Goal: Task Accomplishment & Management: Complete application form

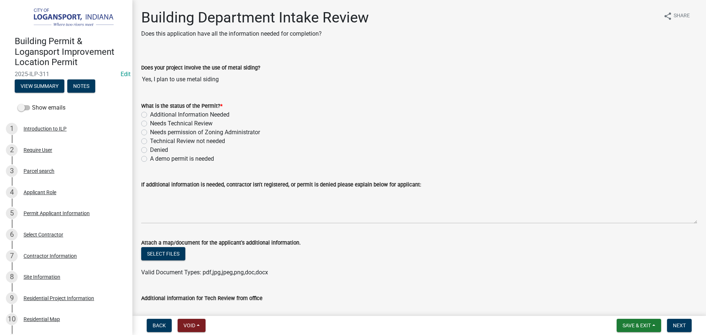
click at [141, 121] on div "What is the status of the Permit? * Additional Information Needed Needs Technic…" at bounding box center [419, 128] width 567 height 71
click at [150, 114] on label "Additional Information Needed" at bounding box center [189, 114] width 79 height 9
click at [150, 114] on input "Additional Information Needed" at bounding box center [152, 112] width 5 height 5
radio input "true"
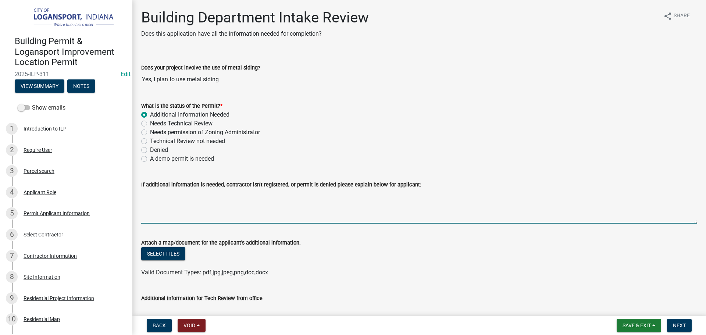
click at [161, 204] on textarea "If additional information is needed, contractor isn't registered, or permit is …" at bounding box center [419, 206] width 556 height 35
drag, startPoint x: 305, startPoint y: 194, endPoint x: 215, endPoint y: 196, distance: 90.1
click at [215, 196] on textarea "Contractor needs to register with the City Building department" at bounding box center [419, 206] width 556 height 35
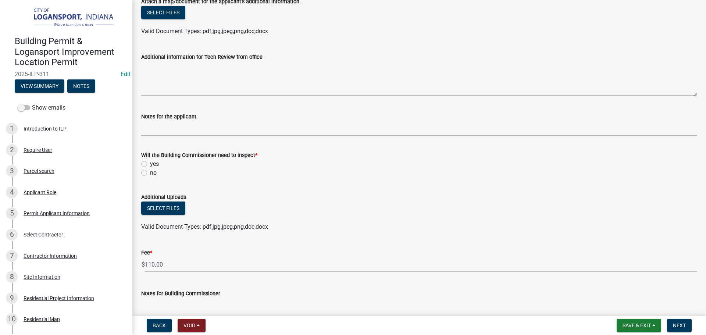
scroll to position [257, 0]
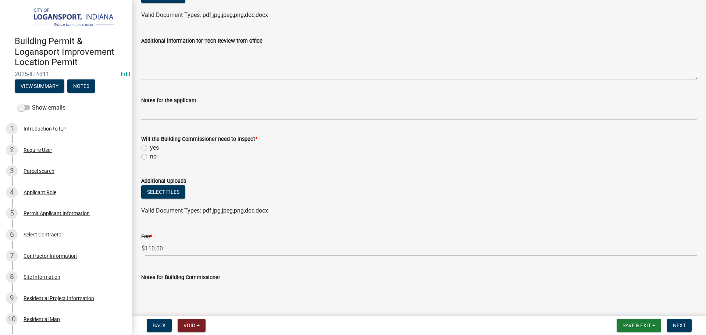
type textarea "Contractor needs to register with our office in order to complete any work insi…"
click at [150, 156] on label "no" at bounding box center [153, 156] width 7 height 9
click at [150, 156] on input "no" at bounding box center [152, 154] width 5 height 5
radio input "true"
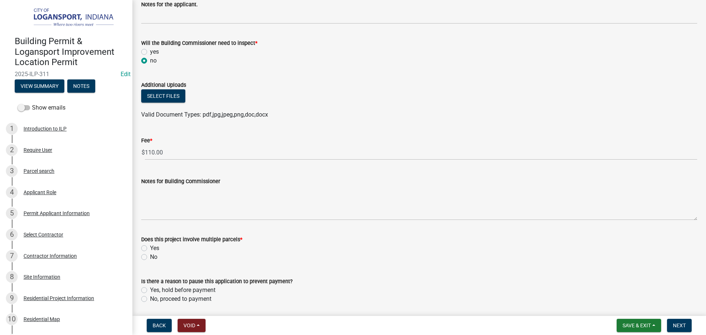
scroll to position [379, 0]
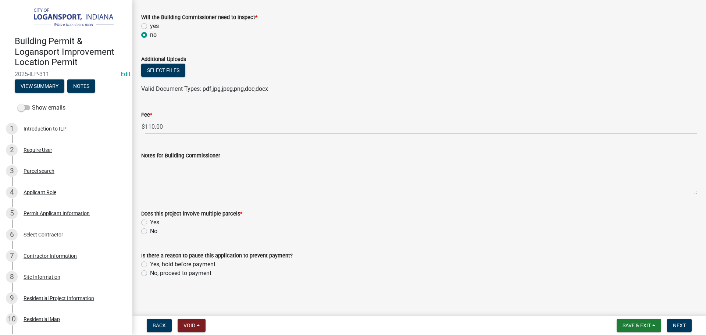
click at [140, 232] on div "Does this project involve multiple parcels * Yes No" at bounding box center [419, 217] width 567 height 35
click at [150, 230] on label "No" at bounding box center [153, 231] width 7 height 9
click at [150, 230] on input "No" at bounding box center [152, 229] width 5 height 5
radio input "true"
click at [150, 272] on label "No, proceed to payment" at bounding box center [180, 273] width 61 height 9
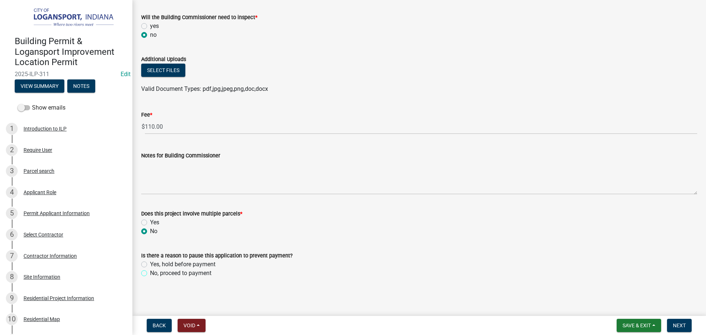
click at [150, 272] on input "No, proceed to payment" at bounding box center [152, 271] width 5 height 5
radio input "true"
click at [684, 318] on nav "Back Void Withdraw Lock Expire Void Save & Exit Save Save & Exit Next" at bounding box center [419, 325] width 574 height 19
click at [680, 325] on span "Next" at bounding box center [679, 326] width 13 height 6
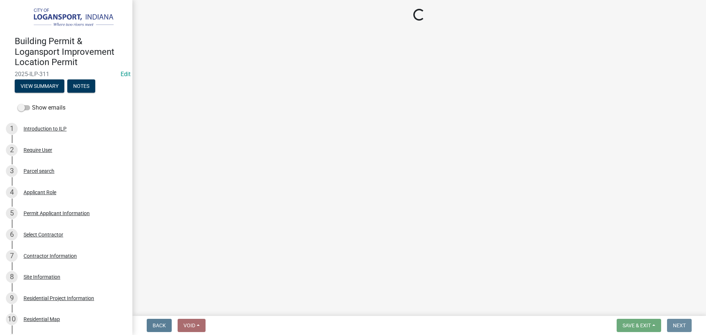
scroll to position [0, 0]
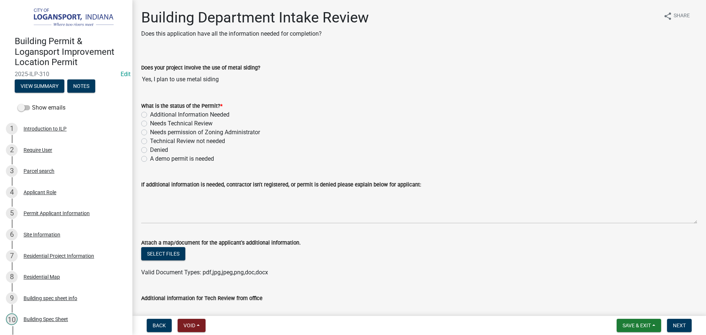
click at [150, 125] on label "Needs Technical Review" at bounding box center [181, 123] width 63 height 9
click at [150, 124] on input "Needs Technical Review" at bounding box center [152, 121] width 5 height 5
radio input "true"
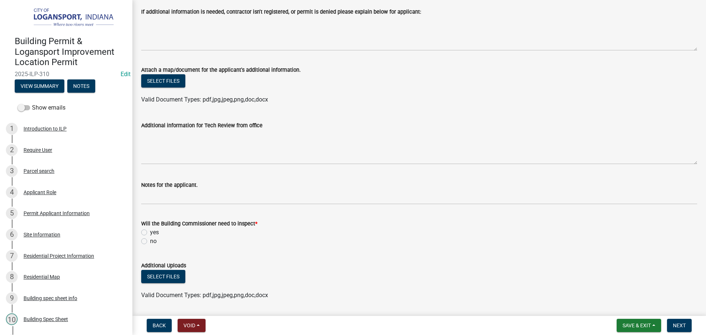
scroll to position [184, 0]
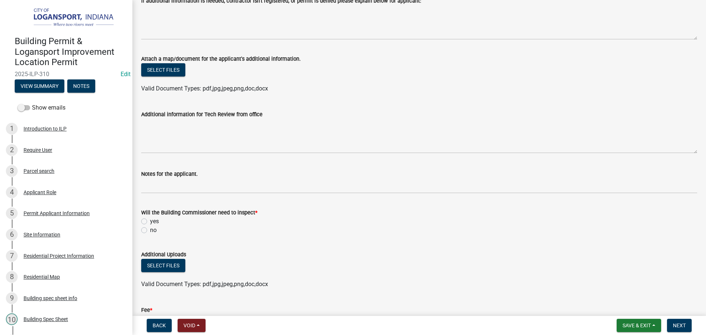
click at [150, 229] on label "no" at bounding box center [153, 230] width 7 height 9
click at [150, 229] on input "no" at bounding box center [152, 228] width 5 height 5
radio input "true"
click at [150, 221] on label "yes" at bounding box center [154, 221] width 9 height 9
click at [150, 221] on input "yes" at bounding box center [152, 219] width 5 height 5
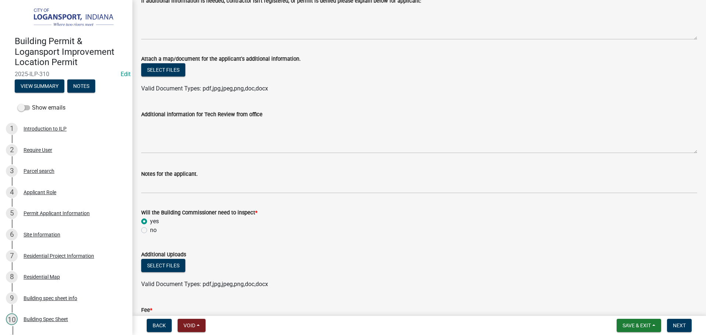
radio input "true"
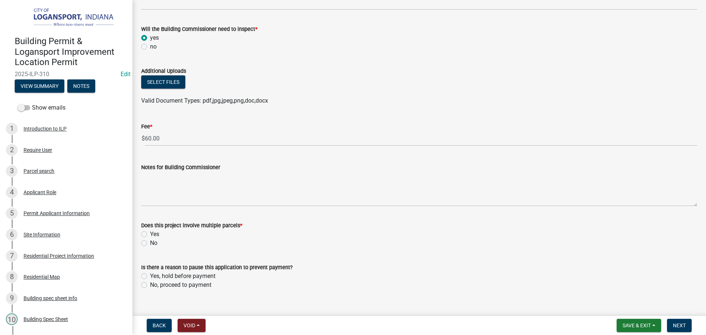
scroll to position [368, 0]
click at [140, 238] on div "Does this project involve multiple parcels * Yes No" at bounding box center [419, 229] width 567 height 35
click at [150, 244] on label "No" at bounding box center [153, 242] width 7 height 9
click at [150, 243] on input "No" at bounding box center [152, 240] width 5 height 5
radio input "true"
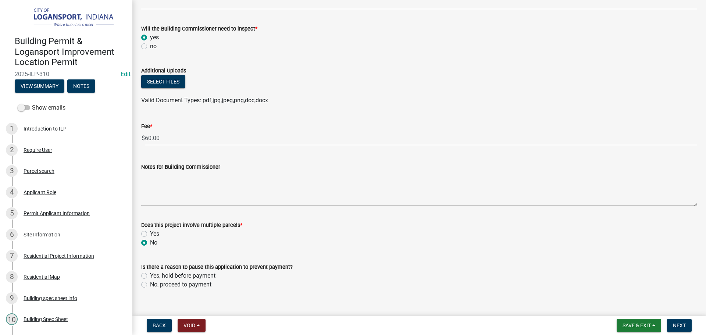
click at [147, 284] on div "No, proceed to payment" at bounding box center [419, 284] width 556 height 9
click at [150, 284] on label "No, proceed to payment" at bounding box center [180, 284] width 61 height 9
click at [150, 284] on input "No, proceed to payment" at bounding box center [152, 282] width 5 height 5
radio input "true"
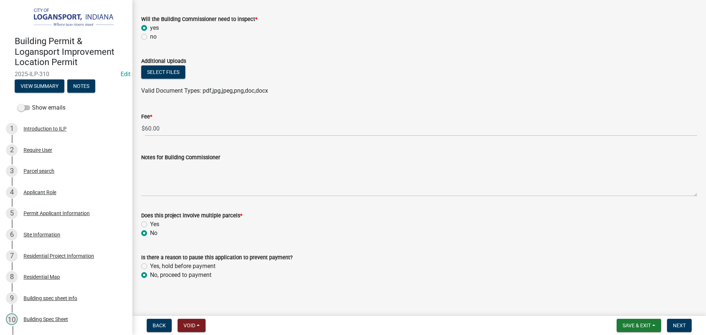
scroll to position [379, 0]
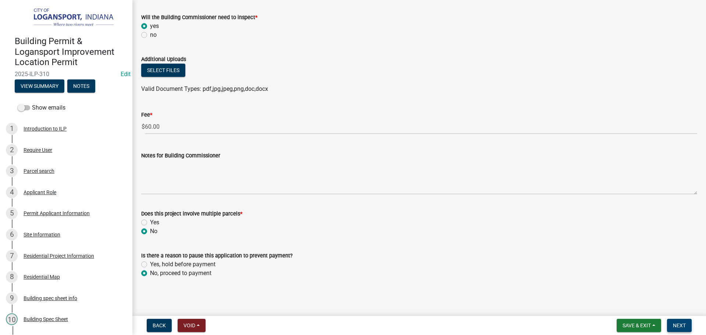
click at [690, 325] on button "Next" at bounding box center [679, 325] width 25 height 13
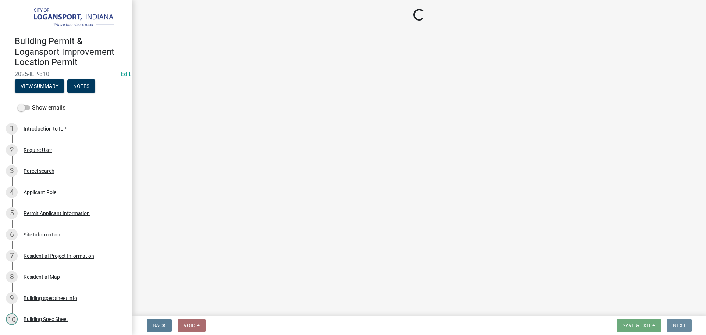
scroll to position [0, 0]
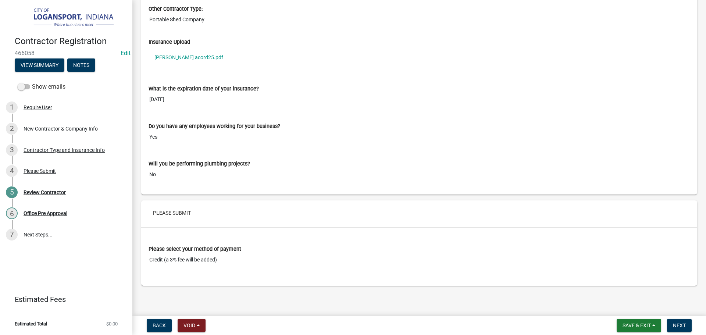
scroll to position [680, 0]
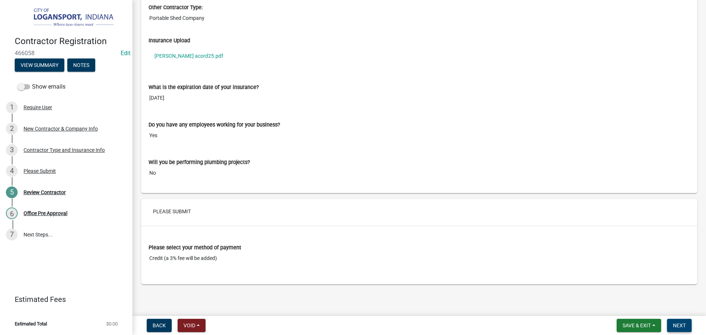
click at [674, 323] on span "Next" at bounding box center [679, 326] width 13 height 6
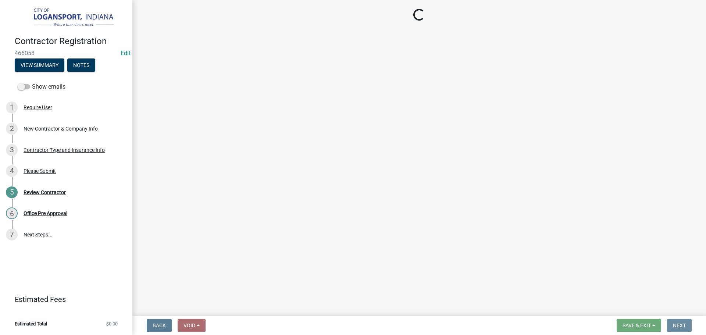
scroll to position [0, 0]
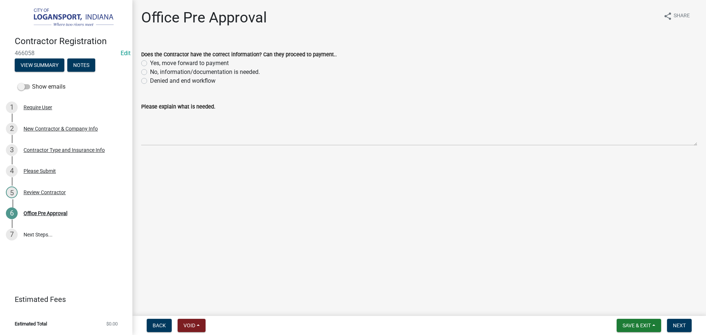
click at [150, 73] on label "No, information/documentation is needed." at bounding box center [205, 72] width 110 height 9
click at [150, 72] on input "No, information/documentation is needed." at bounding box center [152, 70] width 5 height 5
radio input "true"
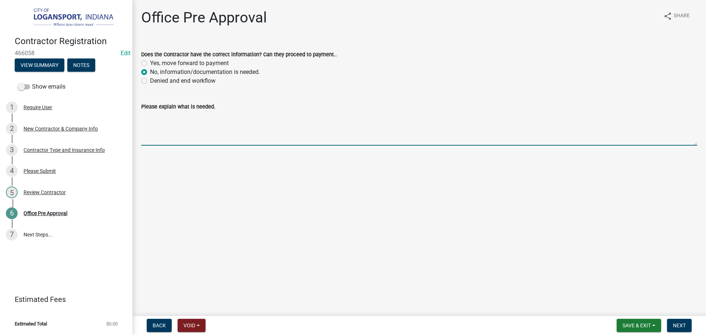
click at [154, 135] on textarea "Please explain what is needed." at bounding box center [419, 128] width 556 height 35
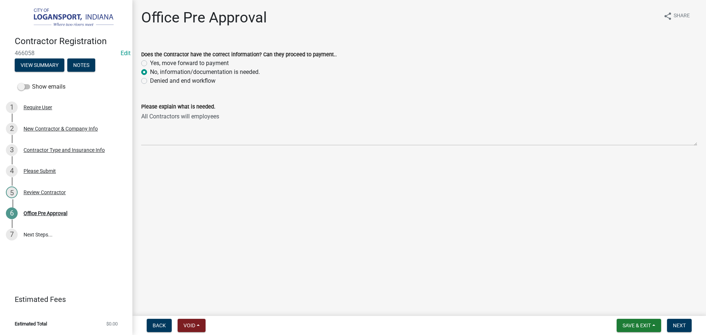
click at [140, 115] on div "Please explain what is needed. All Contractors will employees" at bounding box center [419, 119] width 567 height 54
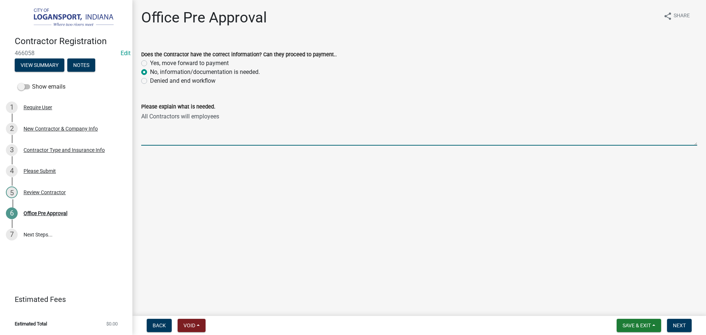
click at [142, 117] on textarea "All Contractors will employees" at bounding box center [419, 128] width 556 height 35
drag, startPoint x: 262, startPoint y: 117, endPoint x: 264, endPoint y: 153, distance: 36.5
click at [263, 120] on textarea "City of Logansport requires All Contractors will employees" at bounding box center [419, 128] width 556 height 35
click at [289, 114] on textarea "City of Logansport requires All Contractors with employees" at bounding box center [419, 128] width 556 height 35
click at [302, 118] on textarea "City of Logansport requires All Contractors with employees" at bounding box center [419, 128] width 556 height 35
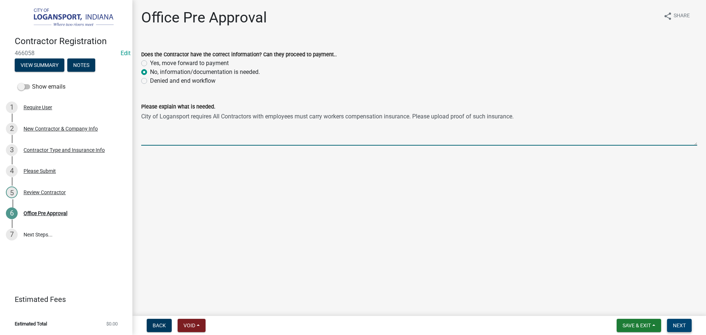
type textarea "City of Logansport requires All Contractors with employees must carry workers c…"
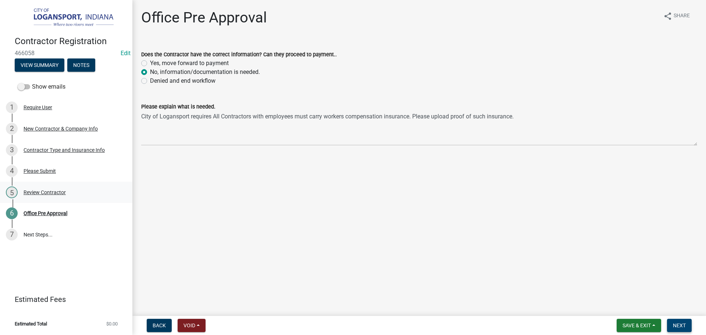
drag, startPoint x: 683, startPoint y: 326, endPoint x: 132, endPoint y: 200, distance: 565.0
click at [145, 202] on wm-app "Contractor Registration 466058 Edit View Summary Notes Show emails 1 Require Us…" at bounding box center [353, 167] width 706 height 335
click at [680, 327] on span "Next" at bounding box center [679, 326] width 13 height 6
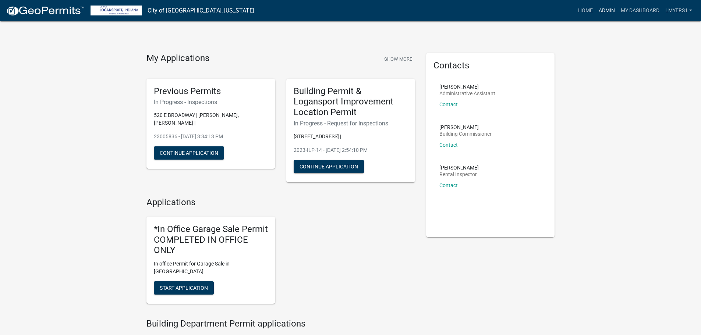
click at [603, 10] on link "Admin" at bounding box center [606, 11] width 22 height 14
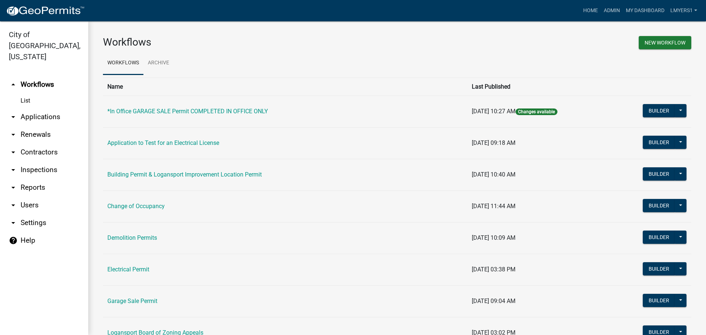
click at [26, 143] on link "arrow_drop_down Contractors" at bounding box center [44, 152] width 88 height 18
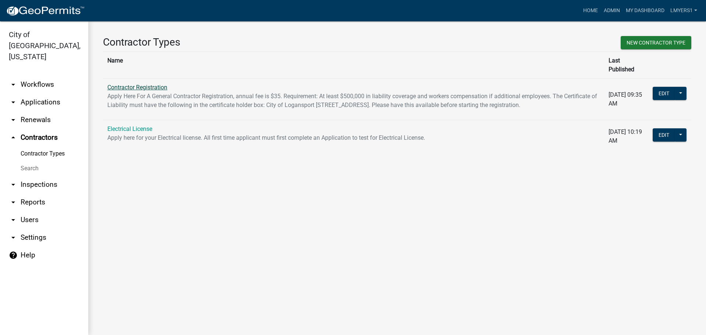
click at [139, 84] on link "Contractor Registration" at bounding box center [137, 87] width 60 height 7
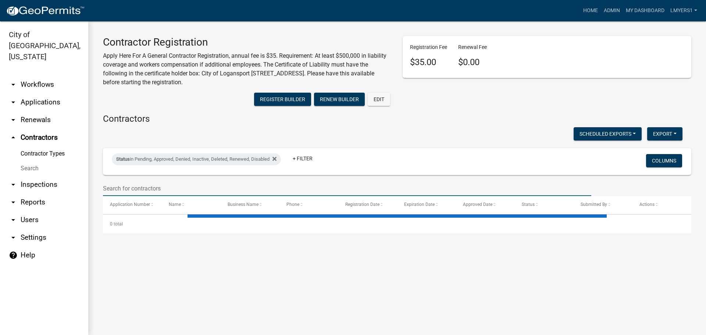
drag, startPoint x: 145, startPoint y: 189, endPoint x: 38, endPoint y: 100, distance: 139.2
click at [145, 189] on input "text" at bounding box center [347, 188] width 488 height 15
select select "3: 100"
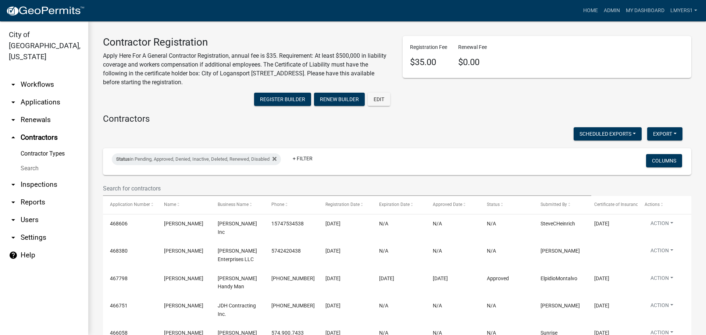
click at [36, 93] on link "arrow_drop_down Applications" at bounding box center [44, 102] width 88 height 18
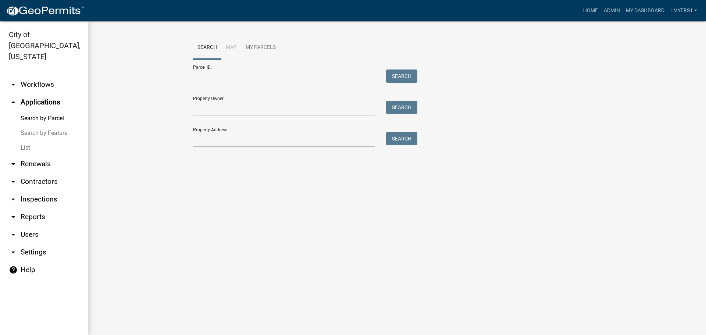
click at [30, 140] on link "List" at bounding box center [44, 147] width 88 height 15
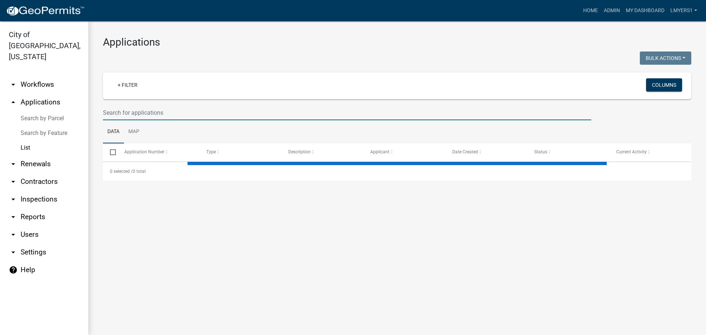
click at [113, 118] on input "text" at bounding box center [347, 112] width 488 height 15
select select "3: 100"
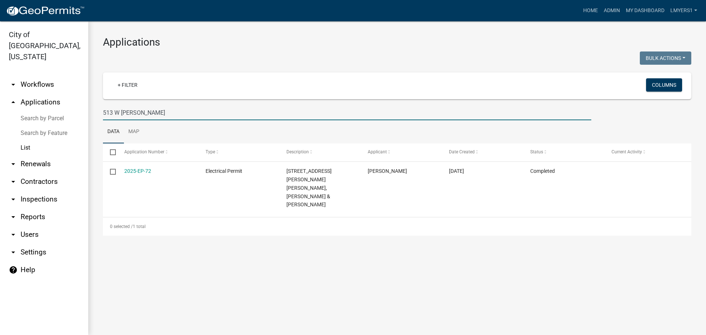
type input "513 W [PERSON_NAME]"
